Goal: Book appointment/travel/reservation

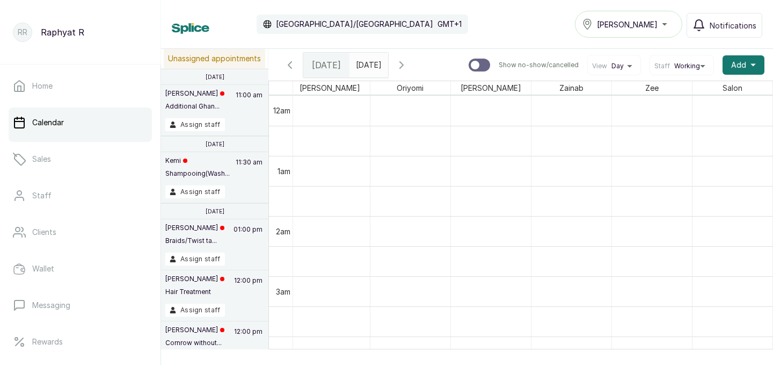
click at [367, 66] on input "[DATE]" at bounding box center [358, 62] width 17 height 18
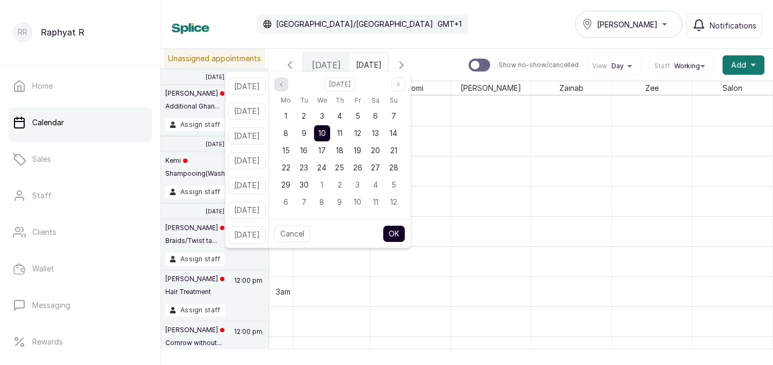
click at [282, 85] on icon "page previous" at bounding box center [281, 84] width 2 height 4
click at [397, 185] on span "31" at bounding box center [393, 184] width 7 height 9
click at [405, 233] on button "OK" at bounding box center [394, 233] width 23 height 17
type input "[DATE]"
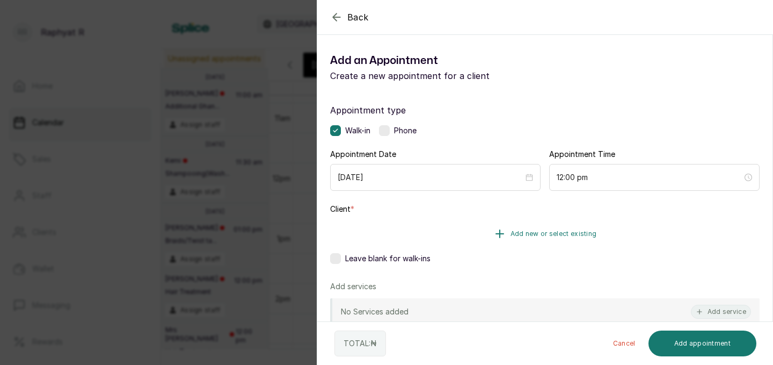
click at [535, 231] on span "Add new or select existing" at bounding box center [554, 233] width 86 height 9
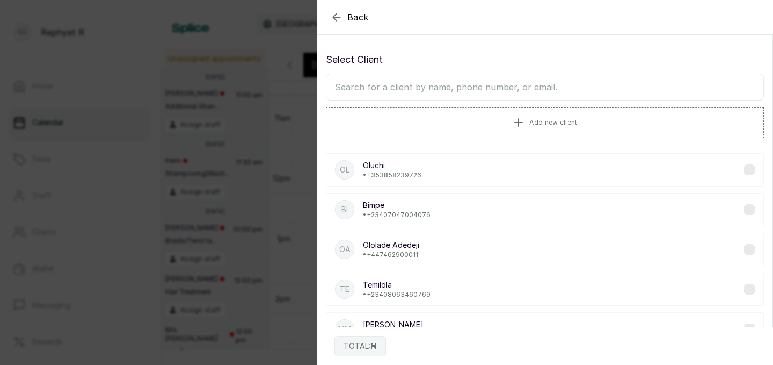
click at [339, 92] on input "text" at bounding box center [545, 87] width 438 height 27
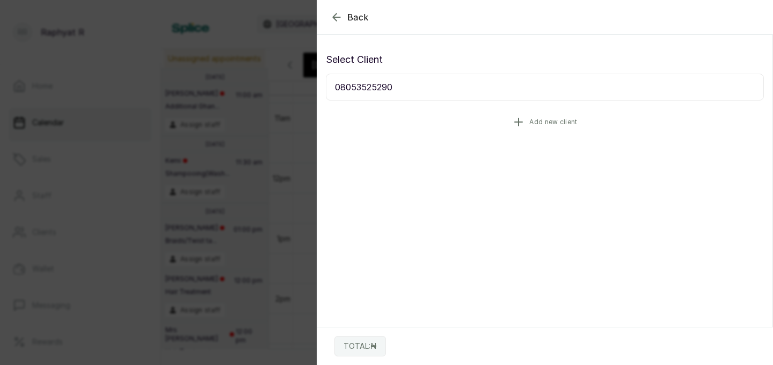
type input "08053525290"
click at [524, 117] on icon "button" at bounding box center [518, 121] width 13 height 13
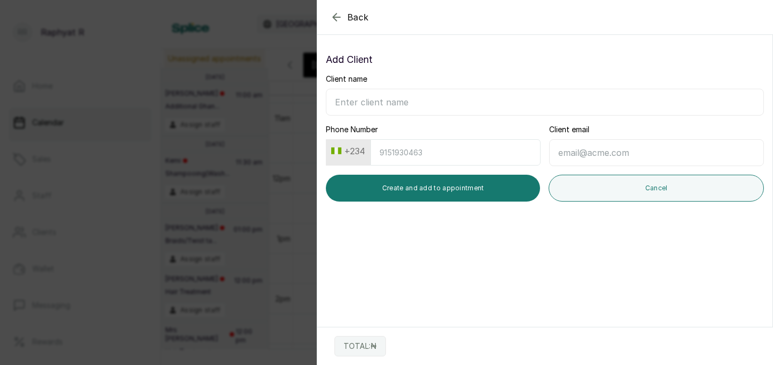
click at [342, 99] on input "Client name" at bounding box center [545, 102] width 438 height 27
type input "[PERSON_NAME]"
click at [387, 150] on input "Phone Number" at bounding box center [456, 152] width 170 height 26
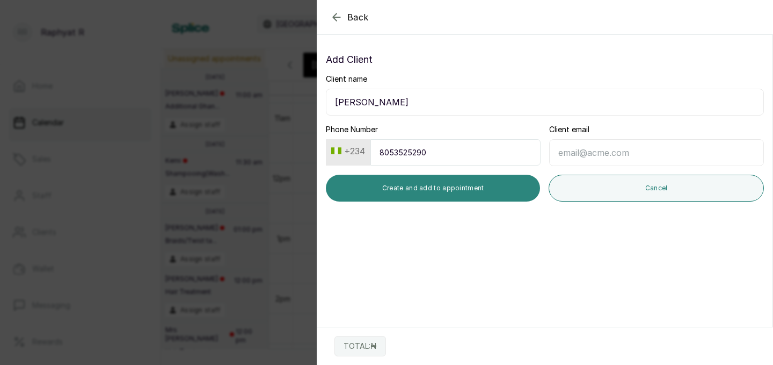
type input "8053525290"
click at [426, 180] on button "Create and add to appointment" at bounding box center [433, 188] width 214 height 27
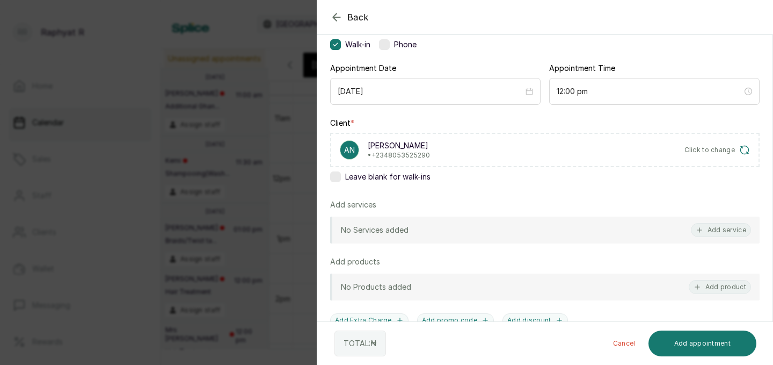
scroll to position [57, 0]
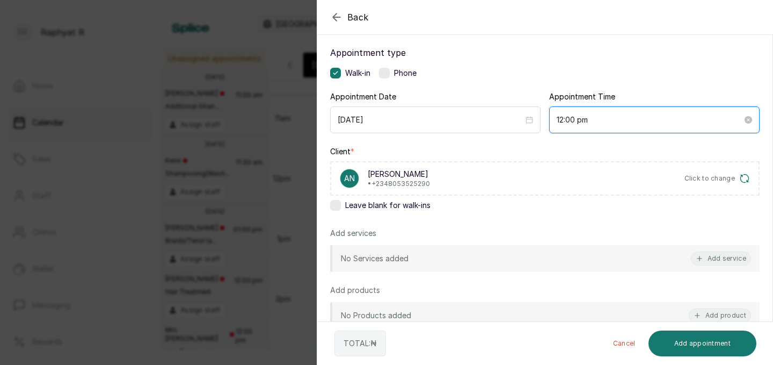
click at [581, 120] on input "12:00 pm" at bounding box center [650, 120] width 186 height 12
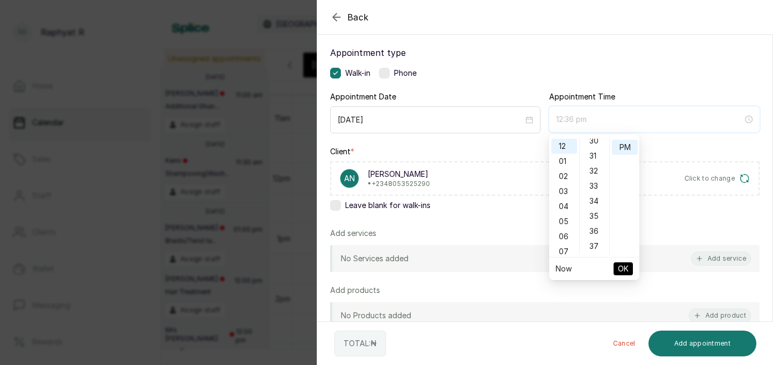
scroll to position [450, 0]
click at [594, 147] on div "30" at bounding box center [595, 147] width 26 height 15
type input "12:30 pm"
click at [621, 265] on span "OK" at bounding box center [623, 268] width 11 height 20
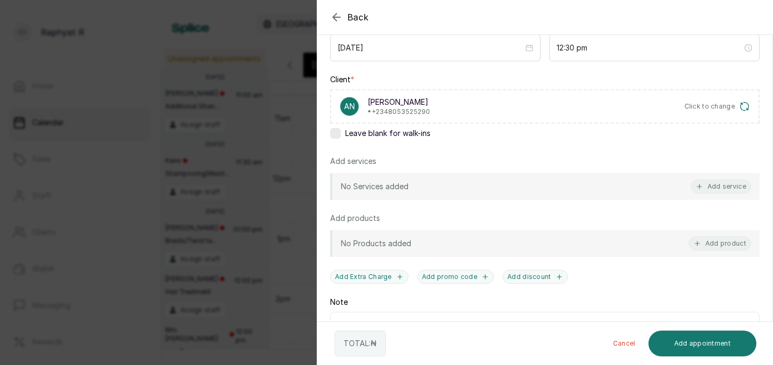
scroll to position [93, 0]
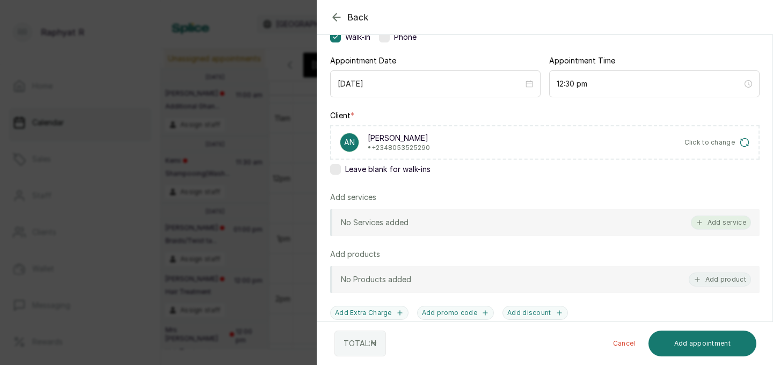
click at [700, 219] on icon "button" at bounding box center [700, 223] width 8 height 8
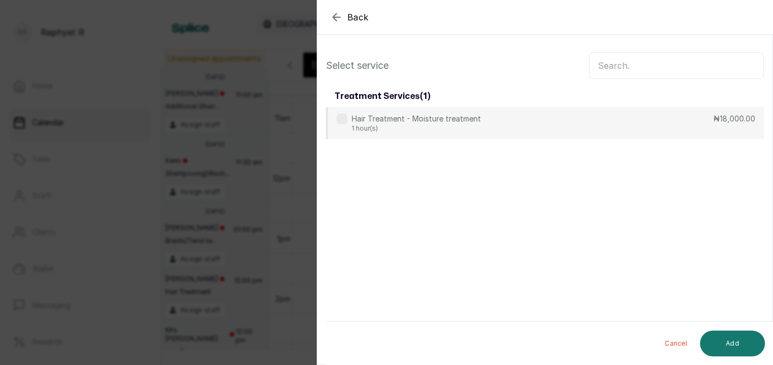
scroll to position [0, 0]
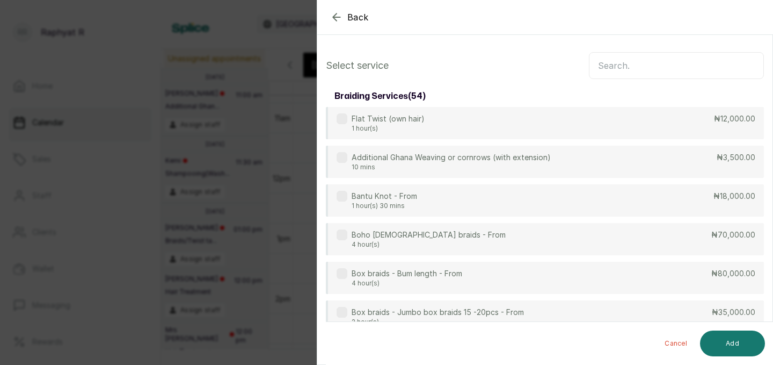
click at [595, 69] on input "text" at bounding box center [676, 65] width 175 height 27
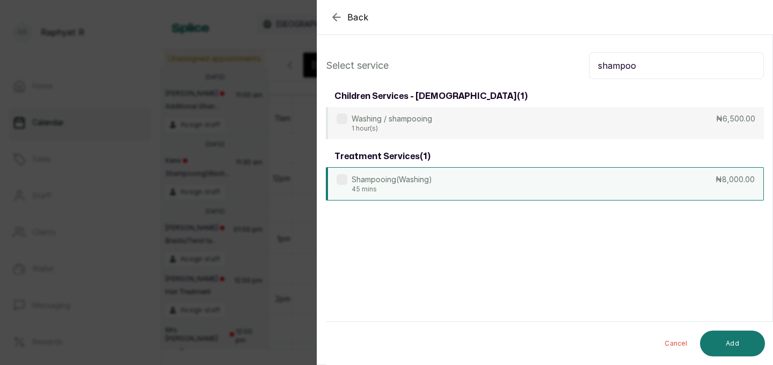
type input "shampoo"
click at [612, 182] on div "Shampooing(Washing) 45 mins ₦8,000.00" at bounding box center [545, 183] width 438 height 33
click at [729, 336] on button "Add" at bounding box center [732, 343] width 65 height 26
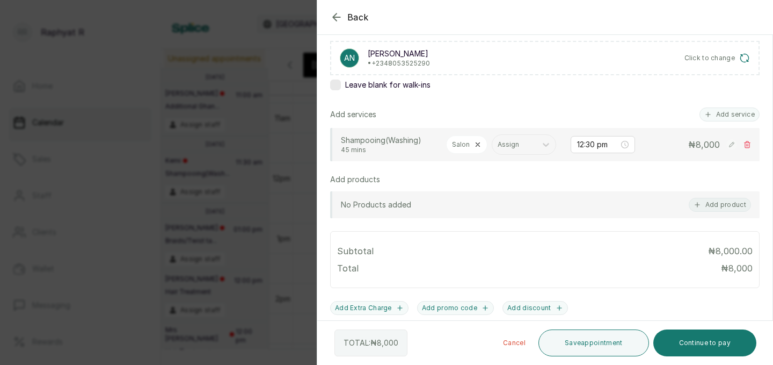
scroll to position [164, 0]
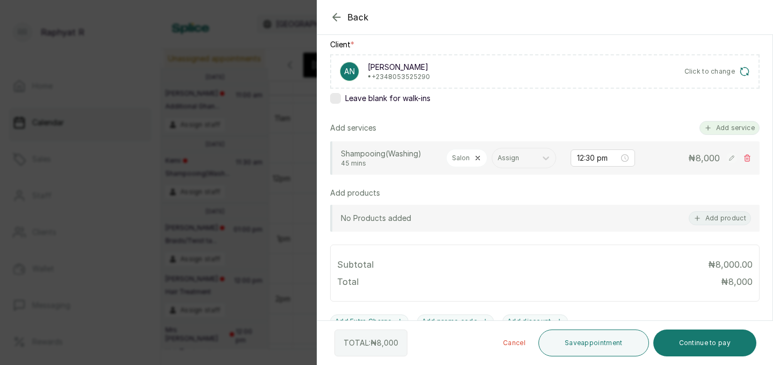
click at [739, 125] on button "Add service" at bounding box center [730, 128] width 60 height 14
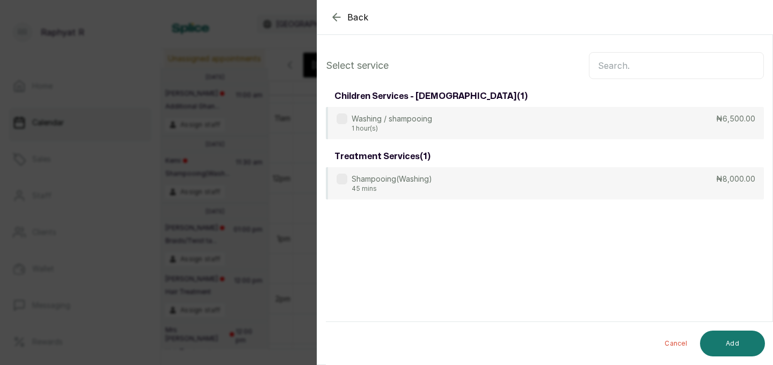
scroll to position [0, 0]
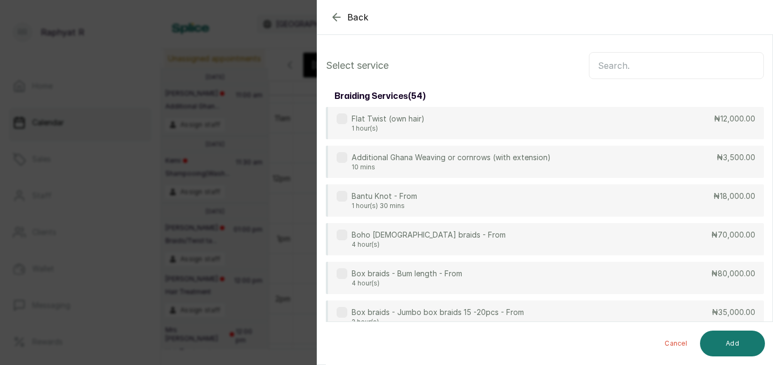
click at [600, 65] on input "text" at bounding box center [676, 65] width 175 height 27
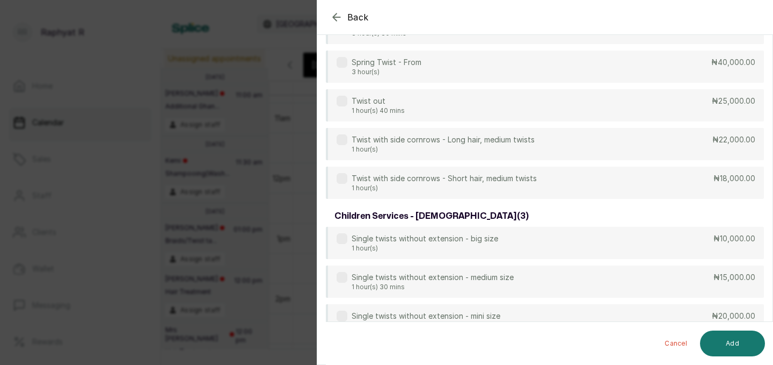
scroll to position [551, 0]
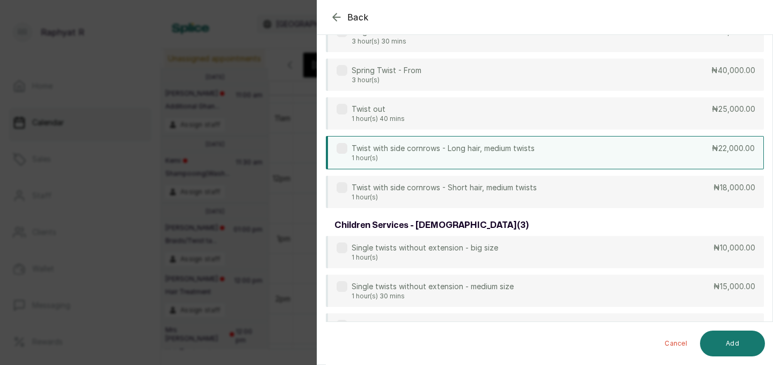
type input "twist"
click at [557, 157] on div "Twist with side cornrows - Long hair, medium twists 1 hour(s) ₦22,000.00" at bounding box center [545, 152] width 438 height 33
click at [723, 338] on button "Add" at bounding box center [732, 343] width 65 height 26
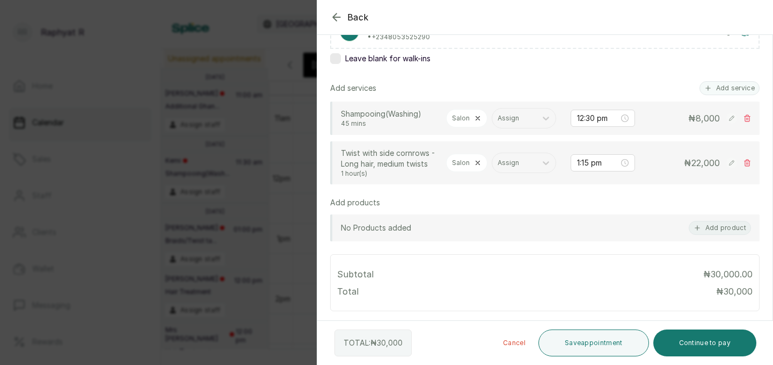
scroll to position [238, 0]
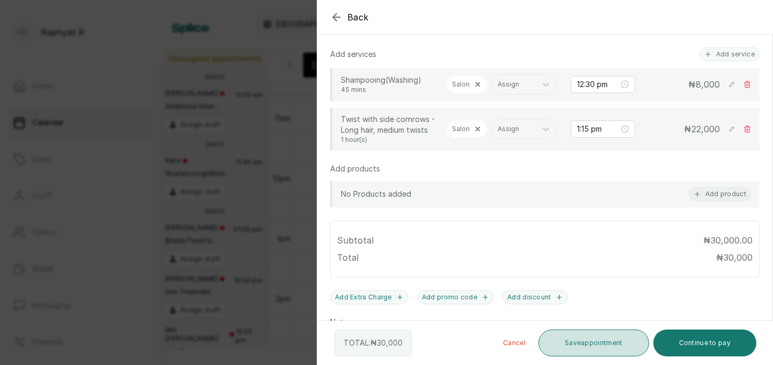
click at [582, 340] on button "Save appointment" at bounding box center [594, 342] width 111 height 27
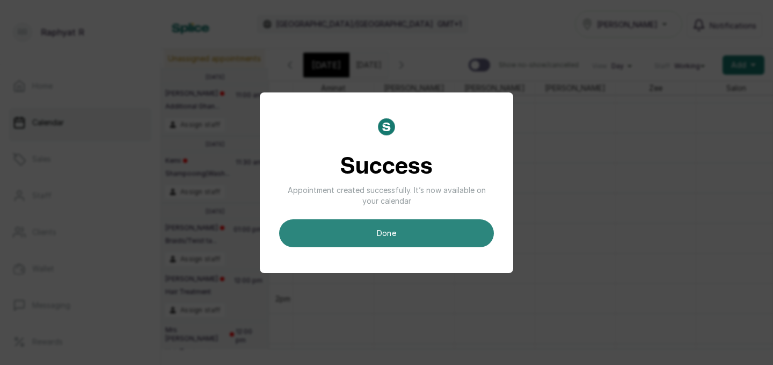
click at [429, 233] on button "done" at bounding box center [386, 233] width 215 height 28
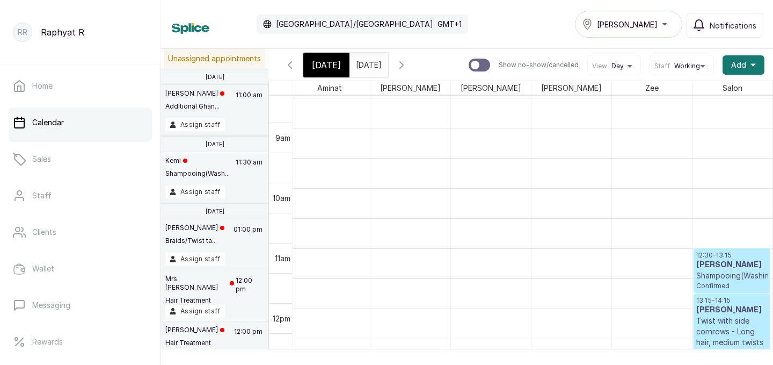
scroll to position [599, 0]
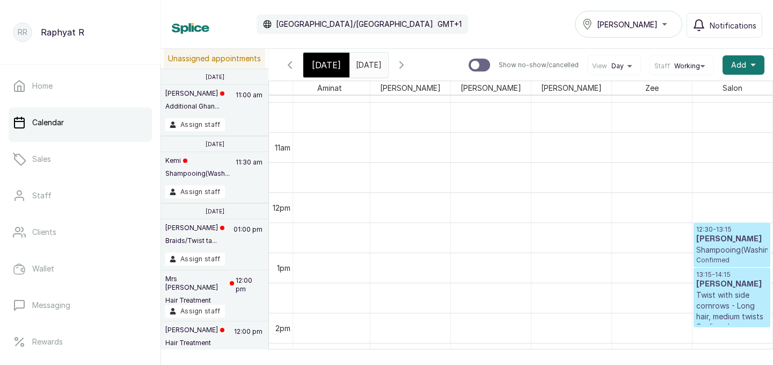
click at [731, 249] on p "Shampooing(Washing)" at bounding box center [733, 249] width 72 height 11
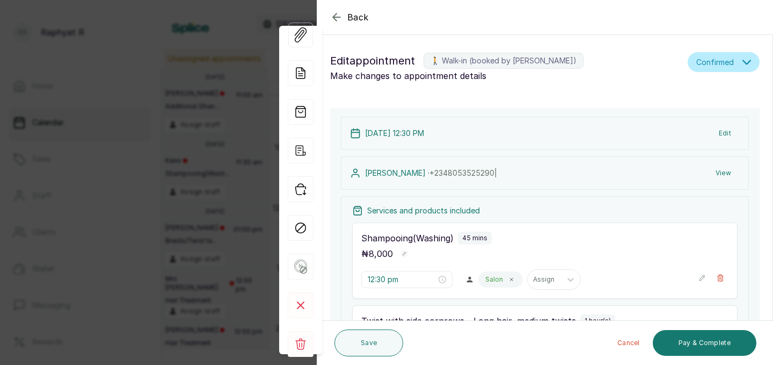
click at [702, 274] on icon "button" at bounding box center [703, 278] width 8 height 8
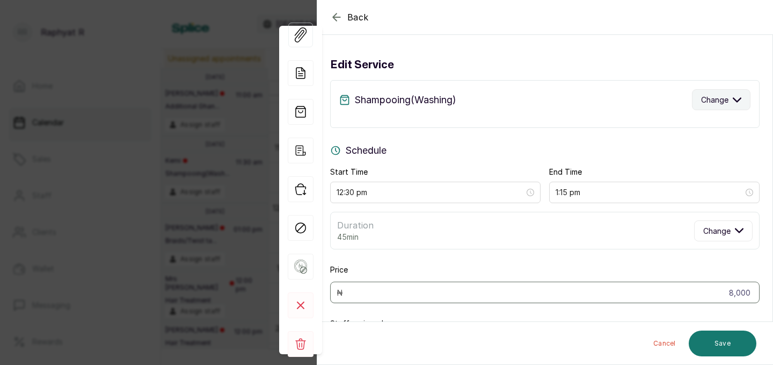
click at [739, 99] on icon "button" at bounding box center [738, 100] width 8 height 4
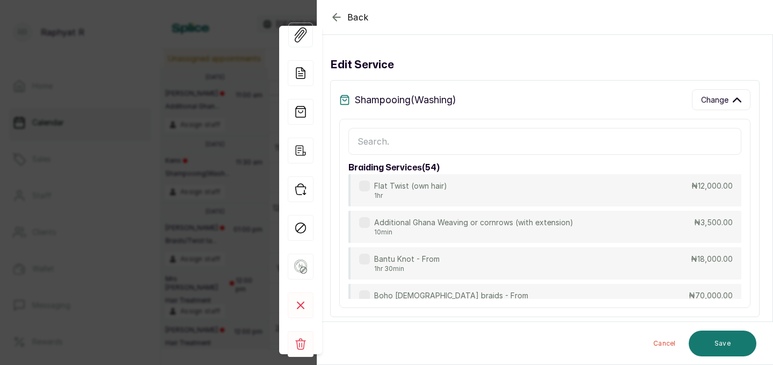
click at [355, 141] on input "text" at bounding box center [545, 141] width 393 height 27
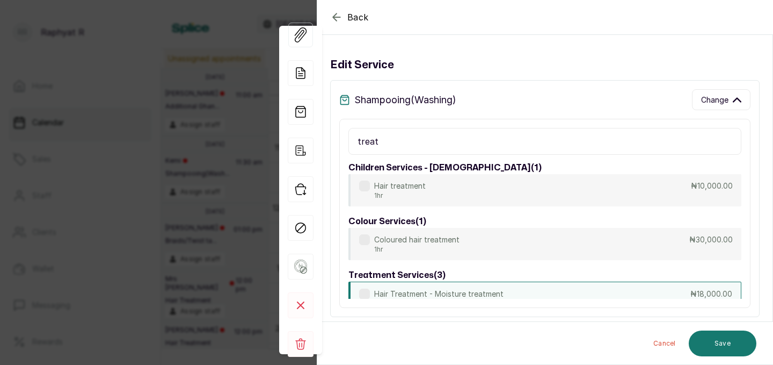
type input "treat"
click at [476, 290] on p "Hair Treatment - Moisture treatment" at bounding box center [438, 293] width 129 height 11
type input "1:30 pm"
type input "18,000"
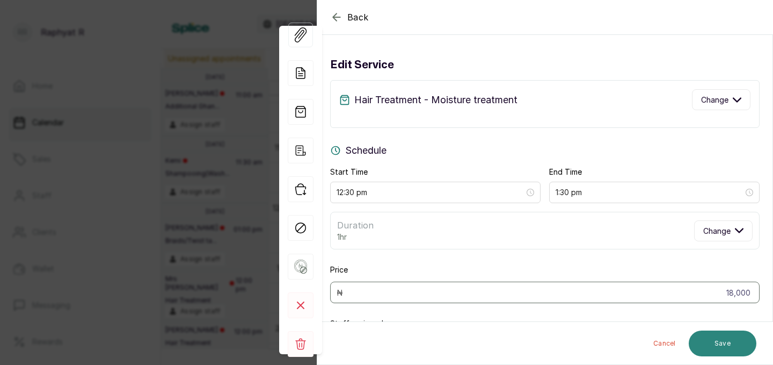
click at [724, 336] on button "Save" at bounding box center [723, 343] width 68 height 26
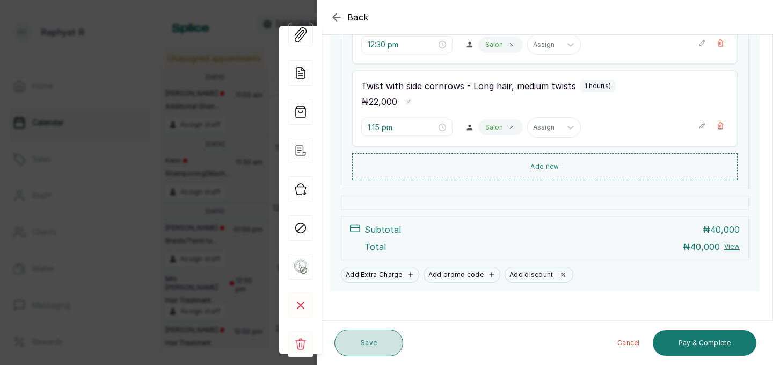
click at [365, 338] on button "Save" at bounding box center [369, 342] width 69 height 27
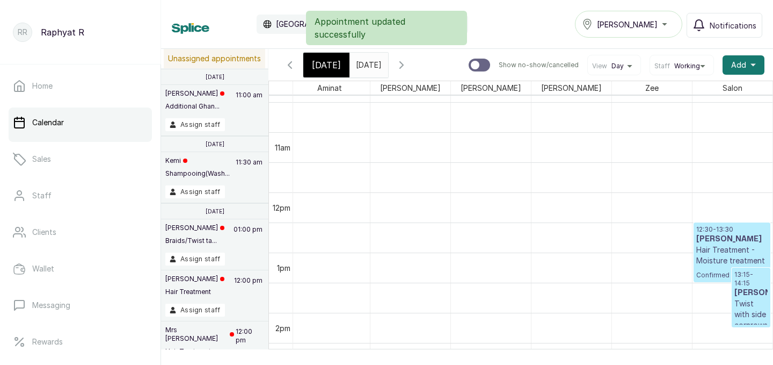
click at [752, 296] on h3 "[PERSON_NAME]" at bounding box center [751, 292] width 33 height 11
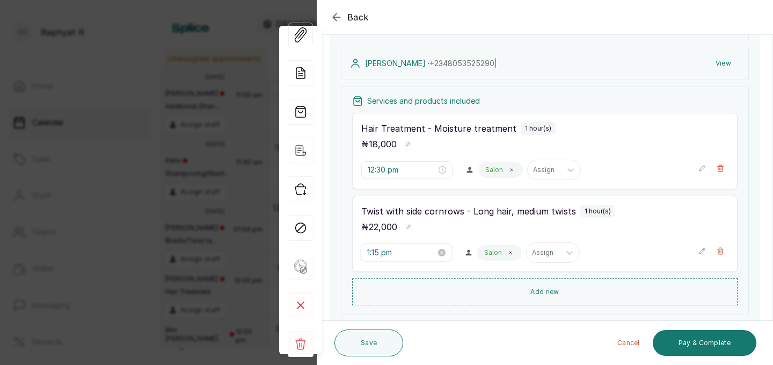
click at [384, 254] on input "1:15 pm" at bounding box center [401, 252] width 69 height 12
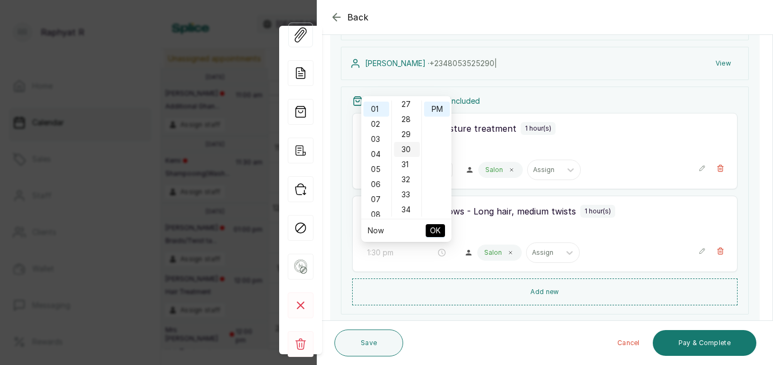
click at [406, 147] on div "30" at bounding box center [407, 149] width 26 height 15
type input "1:30 pm"
click at [434, 222] on span "OK" at bounding box center [435, 230] width 11 height 20
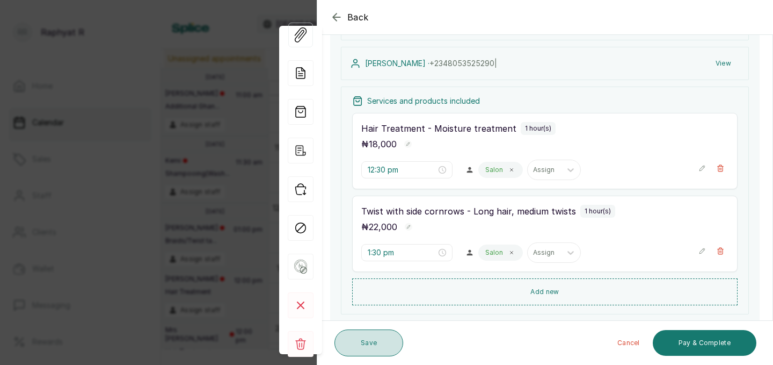
click at [356, 340] on button "Save" at bounding box center [369, 342] width 69 height 27
